Goal: Information Seeking & Learning: Learn about a topic

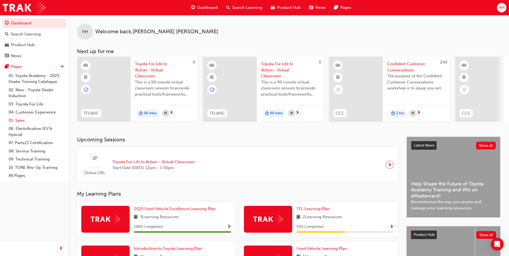
click at [26, 124] on link "05. Sales" at bounding box center [36, 120] width 60 height 8
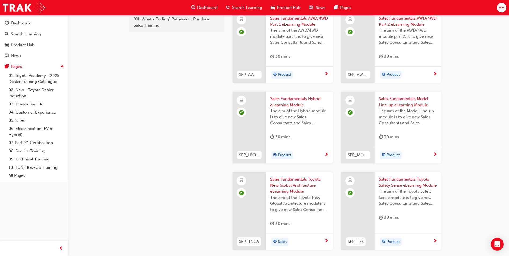
scroll to position [215, 0]
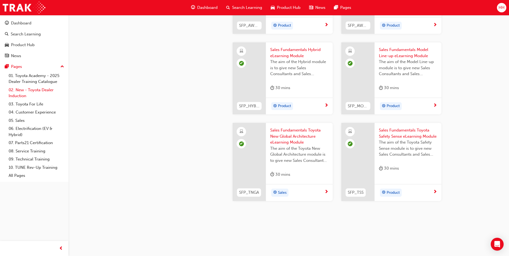
click at [26, 89] on link "02. New - Toyota Dealer Induction" at bounding box center [36, 93] width 60 height 14
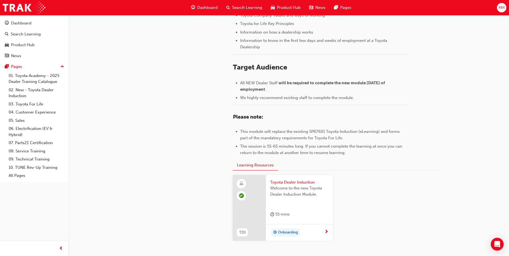
scroll to position [188, 0]
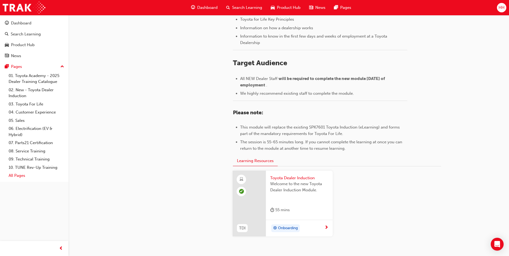
click at [22, 177] on link "All Pages" at bounding box center [36, 176] width 60 height 8
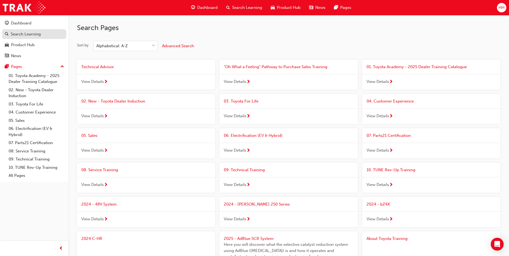
click at [34, 33] on div "Search Learning" at bounding box center [26, 34] width 30 height 6
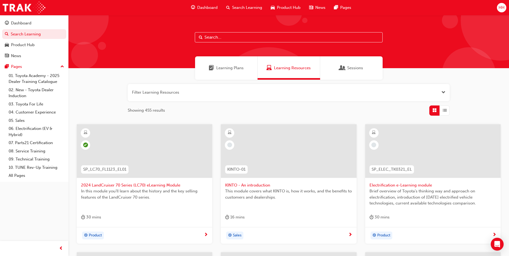
click at [432, 95] on button "button" at bounding box center [289, 92] width 322 height 17
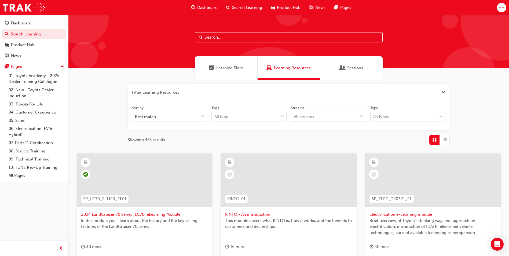
click at [308, 117] on div "All streams" at bounding box center [304, 117] width 20 height 6
click at [294, 117] on input "Streams All streams" at bounding box center [294, 116] width 1 height 5
click at [308, 117] on div "All streams" at bounding box center [304, 117] width 20 height 6
click at [294, 117] on input "Streams 0 results available. Select is focused ,type to refine list, press Down…" at bounding box center [294, 116] width 1 height 5
click at [412, 117] on div "All types" at bounding box center [404, 116] width 67 height 9
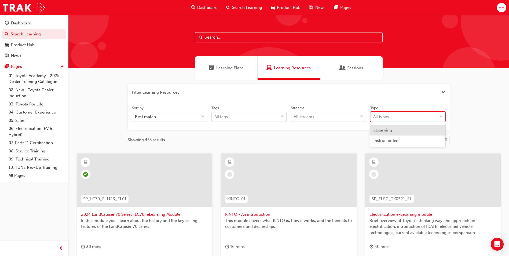
click at [374, 117] on input "Type option eLearning focused, 1 of 2. 2 results available. Use Up and Down to …" at bounding box center [373, 116] width 1 height 5
click at [408, 130] on div "eLearning" at bounding box center [407, 130] width 75 height 10
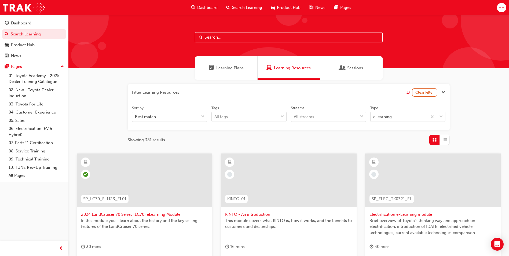
click at [447, 141] on span "List" at bounding box center [445, 140] width 4 height 6
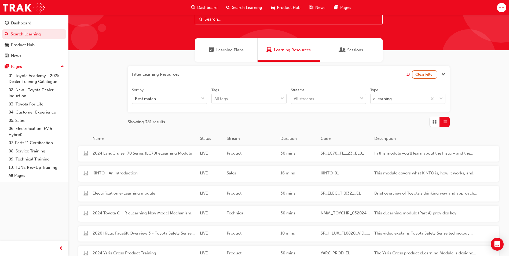
scroll to position [27, 0]
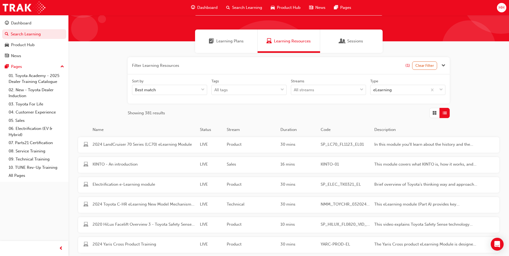
click at [435, 115] on span "Grid" at bounding box center [435, 113] width 4 height 6
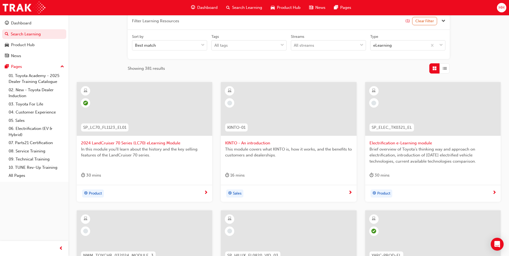
scroll to position [81, 0]
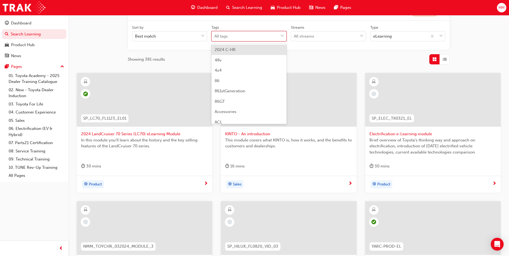
click at [256, 37] on div "All tags" at bounding box center [245, 36] width 67 height 9
click at [215, 37] on input "Tags option 2024 C-HR focused, 1 of 190. 190 results available. Use Up and Down…" at bounding box center [214, 36] width 1 height 5
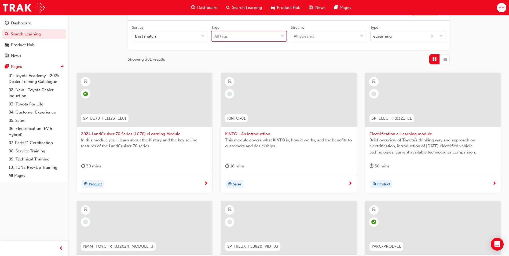
click at [256, 37] on div "All tags" at bounding box center [245, 36] width 67 height 9
click at [215, 37] on input "Tags 0 results available. Select is focused ,type to refine list, press Down to…" at bounding box center [214, 36] width 1 height 5
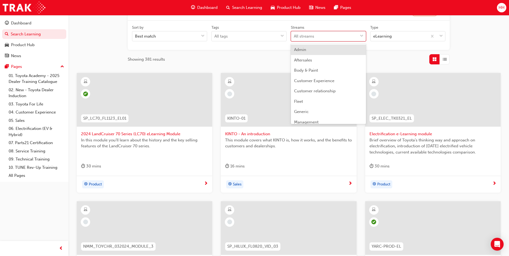
click at [315, 33] on div "All streams" at bounding box center [324, 36] width 67 height 9
click at [294, 34] on input "Streams option Admin focused, 1 of 23. 23 results available. Use Up and Down to…" at bounding box center [294, 36] width 1 height 5
drag, startPoint x: 319, startPoint y: 32, endPoint x: 313, endPoint y: 33, distance: 5.8
click at [319, 32] on div "All streams" at bounding box center [324, 36] width 67 height 9
click at [294, 34] on input "Streams option Admin focused, 1 of 23. 23 results available. Use Up and Down to…" at bounding box center [294, 36] width 1 height 5
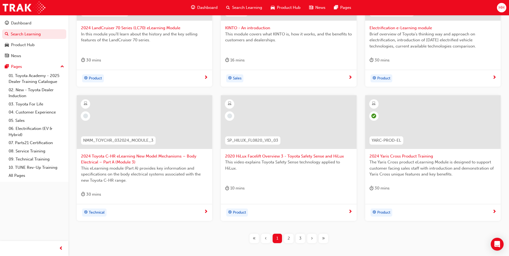
scroll to position [188, 0]
click at [265, 189] on div "10 mins" at bounding box center [288, 188] width 127 height 9
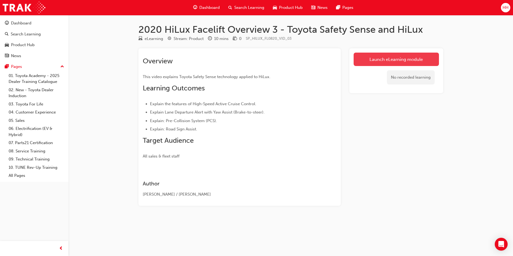
click at [378, 57] on link "Launch eLearning module" at bounding box center [396, 59] width 85 height 13
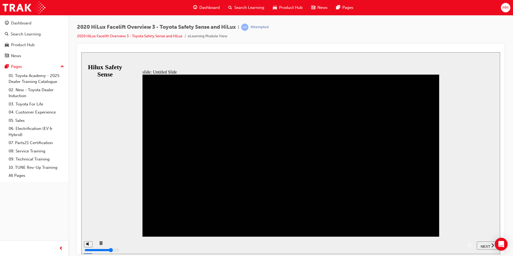
click at [154, 241] on div "playback controls" at bounding box center [285, 241] width 357 height 0
click at [152, 241] on div "playback controls" at bounding box center [285, 241] width 357 height 0
click at [146, 241] on div "playback controls" at bounding box center [285, 241] width 357 height 0
click at [141, 241] on div "playback controls" at bounding box center [285, 241] width 357 height 0
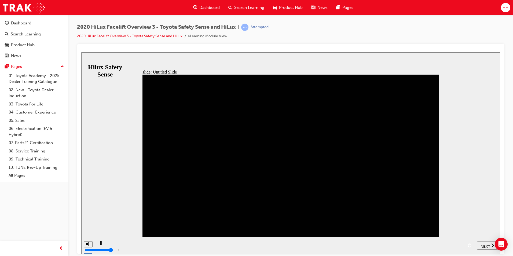
click at [96, 245] on div "play/pause" at bounding box center [100, 245] width 9 height 9
click at [265, 241] on div "playback controls" at bounding box center [285, 241] width 357 height 0
click at [282, 241] on div "playback controls" at bounding box center [285, 241] width 357 height 0
click at [488, 244] on span "NEXT" at bounding box center [485, 246] width 9 height 4
